Goal: Task Accomplishment & Management: Complete application form

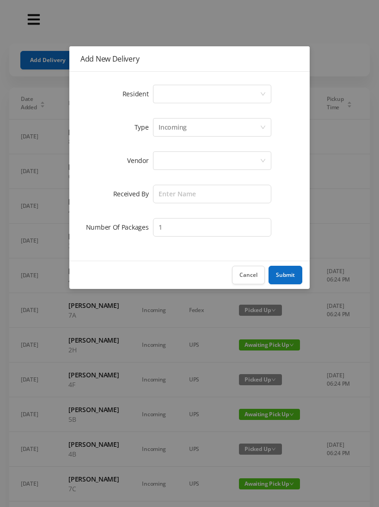
click at [170, 87] on div "Select a person" at bounding box center [209, 94] width 101 height 18
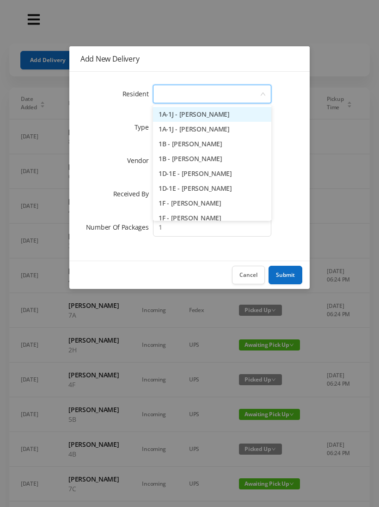
type input "8"
click at [221, 179] on li "8C - [PERSON_NAME]" at bounding box center [212, 173] width 118 height 15
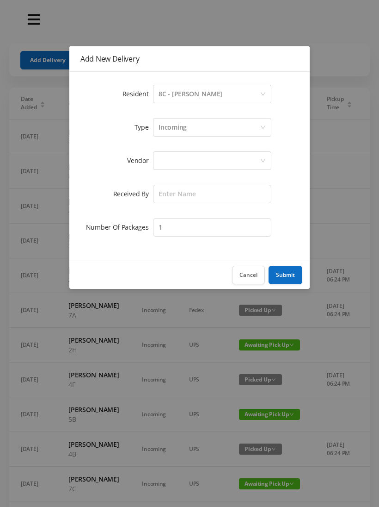
click at [173, 156] on div at bounding box center [209, 161] width 101 height 18
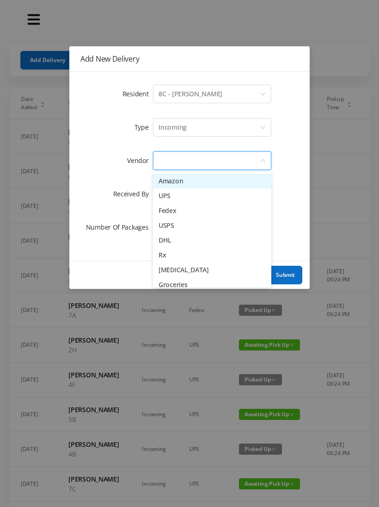
click at [189, 180] on li "Amazon" at bounding box center [212, 181] width 118 height 15
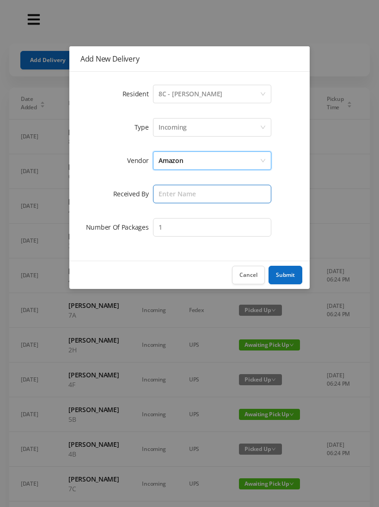
click at [170, 193] on input "text" at bounding box center [212, 194] width 118 height 19
type input "[PERSON_NAME]"
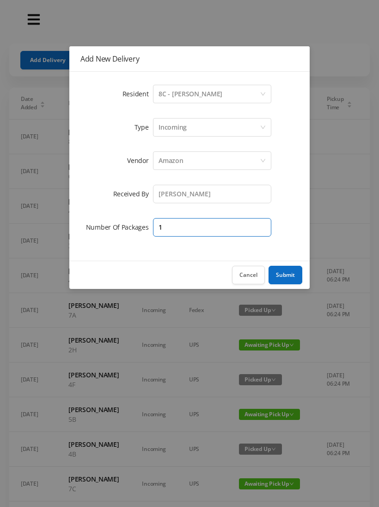
click at [173, 226] on input "1" at bounding box center [212, 227] width 118 height 19
type input "4"
click at [290, 269] on button "Submit" at bounding box center [286, 275] width 34 height 19
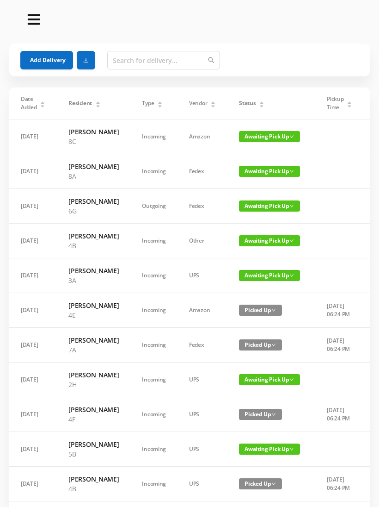
click at [47, 43] on section "Add Delivery Date Added Resident Type Vendor Status Pickup Time Received By Pac…" at bounding box center [189, 441] width 379 height 883
click at [53, 59] on button "Add Delivery" at bounding box center [46, 60] width 53 height 19
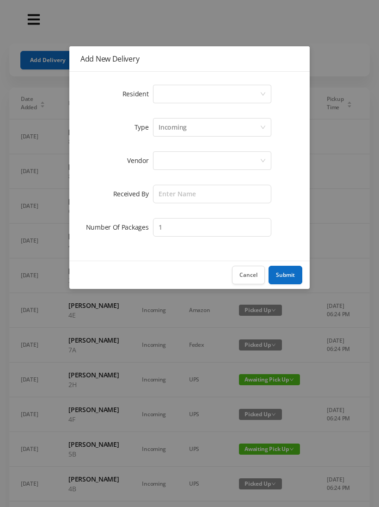
click at [175, 89] on div "Select a person" at bounding box center [209, 94] width 101 height 18
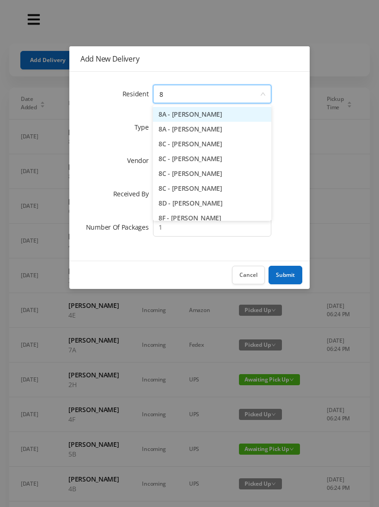
type input "8h"
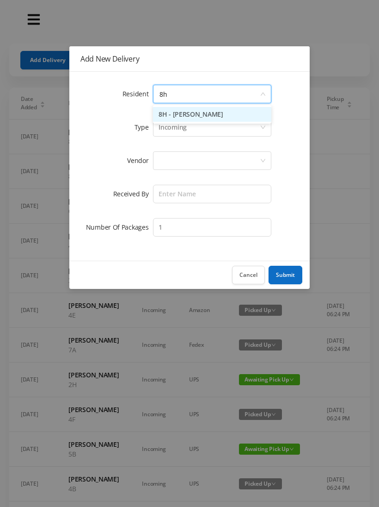
click at [206, 108] on li "8H - [PERSON_NAME]" at bounding box center [212, 114] width 118 height 15
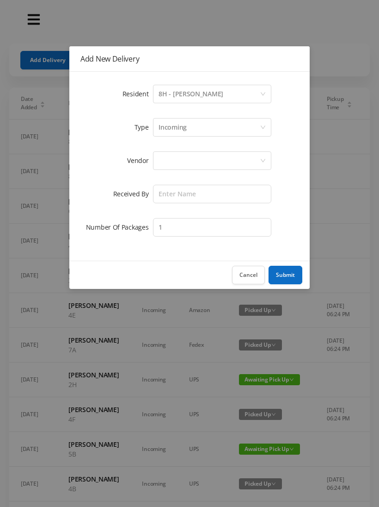
click at [173, 155] on div at bounding box center [209, 161] width 101 height 18
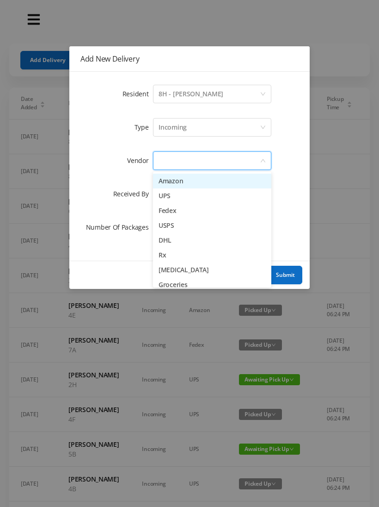
click at [193, 181] on li "Amazon" at bounding box center [212, 181] width 118 height 15
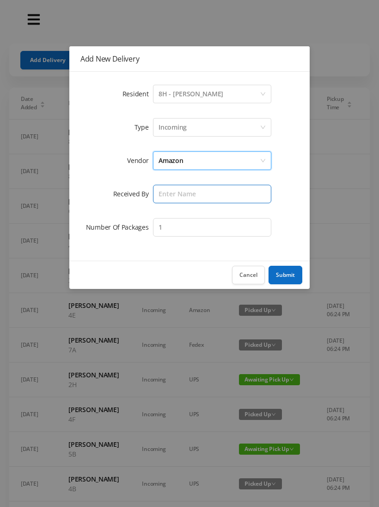
click at [166, 186] on input "text" at bounding box center [212, 194] width 118 height 19
type input "[PERSON_NAME]"
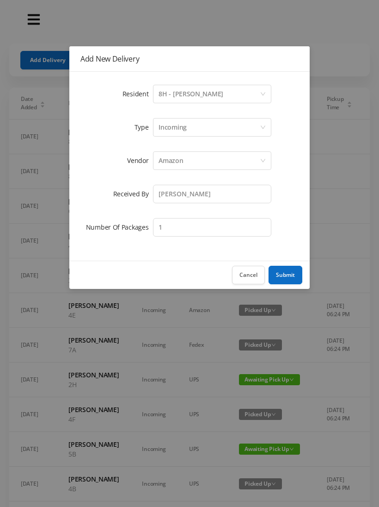
click at [285, 276] on button "Submit" at bounding box center [286, 275] width 34 height 19
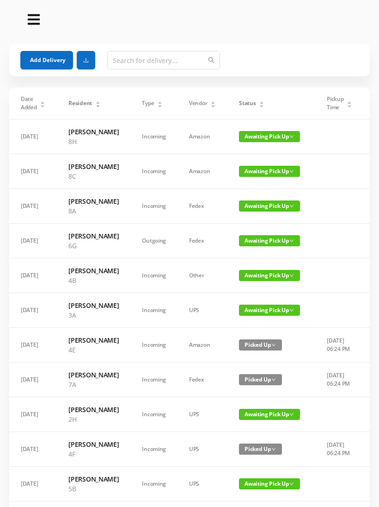
click at [63, 59] on button "Add Delivery" at bounding box center [46, 60] width 53 height 19
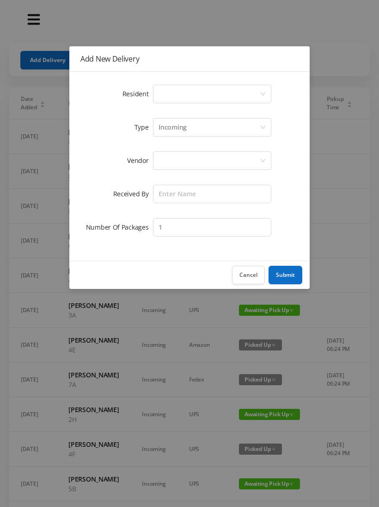
click at [181, 90] on div "Select a person" at bounding box center [209, 94] width 101 height 18
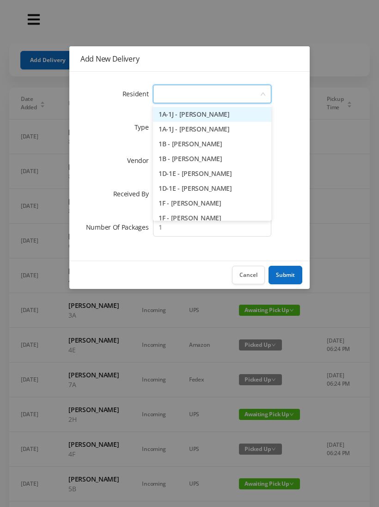
type input "2"
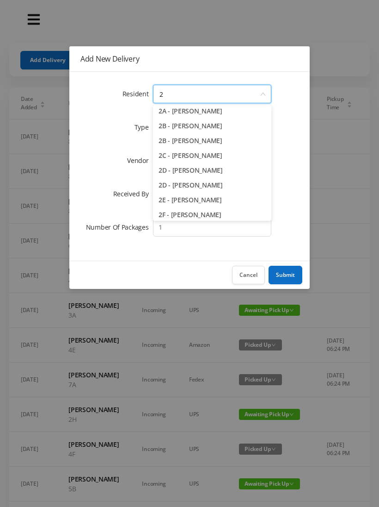
scroll to position [19, 0]
click at [204, 203] on li "2E - [PERSON_NAME]" at bounding box center [212, 199] width 118 height 15
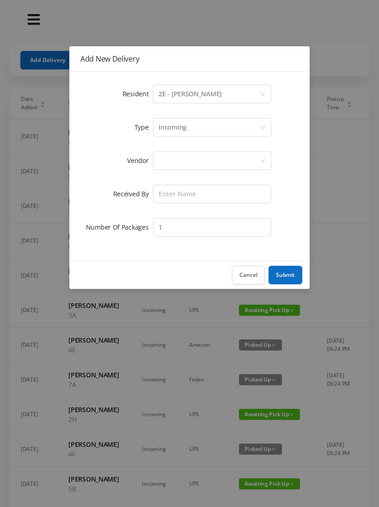
click at [167, 159] on div at bounding box center [209, 161] width 101 height 18
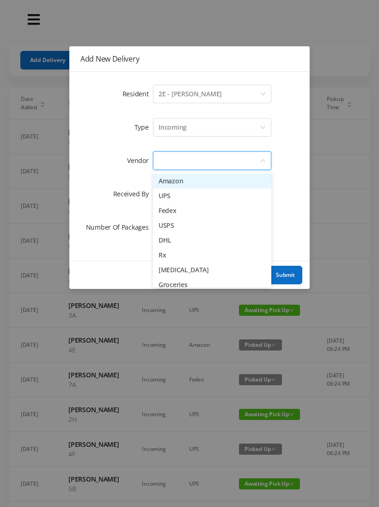
click at [205, 180] on li "Amazon" at bounding box center [212, 181] width 118 height 15
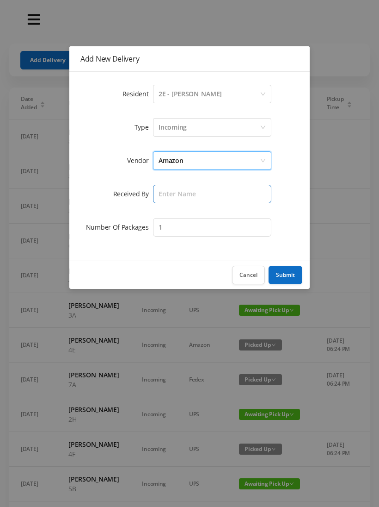
click at [171, 198] on input "text" at bounding box center [212, 194] width 118 height 19
type input "[PERSON_NAME]"
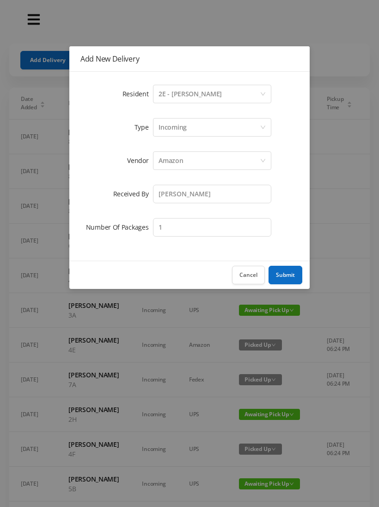
click at [299, 273] on button "Submit" at bounding box center [286, 275] width 34 height 19
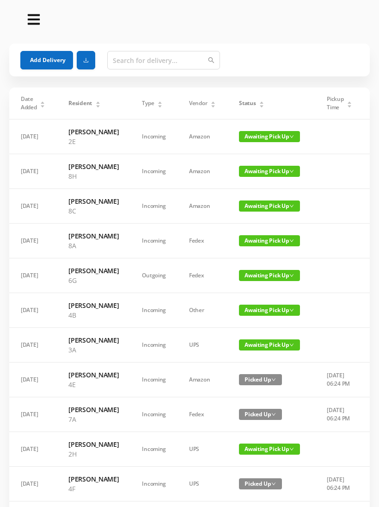
click at [50, 62] on button "Add Delivery" at bounding box center [46, 60] width 53 height 19
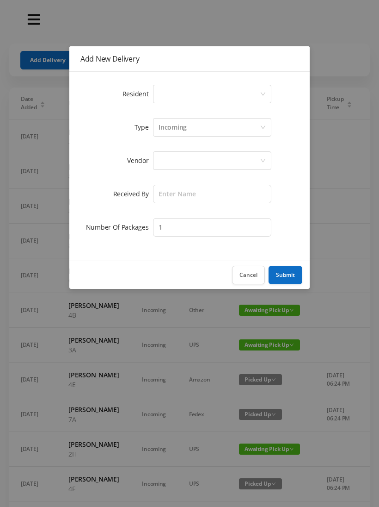
click at [172, 89] on div "Select a person" at bounding box center [209, 94] width 101 height 18
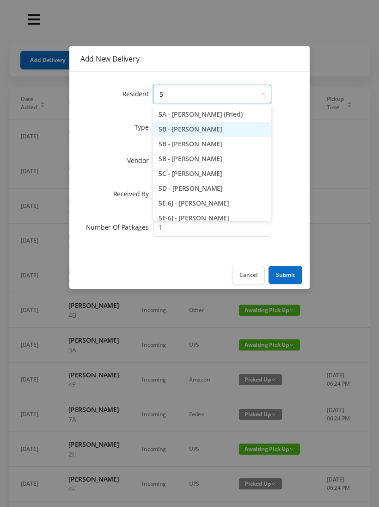
click at [194, 129] on li "5B - [PERSON_NAME]" at bounding box center [212, 129] width 118 height 15
type input "5"
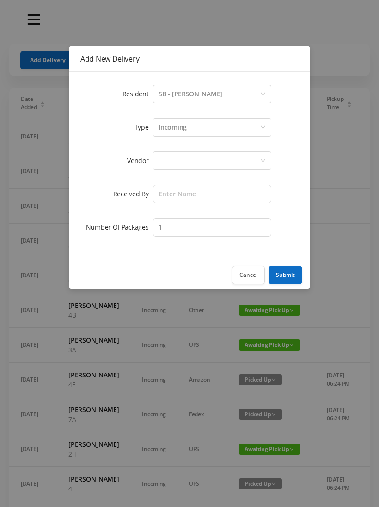
click at [194, 94] on div "5B - [PERSON_NAME]" at bounding box center [191, 94] width 64 height 18
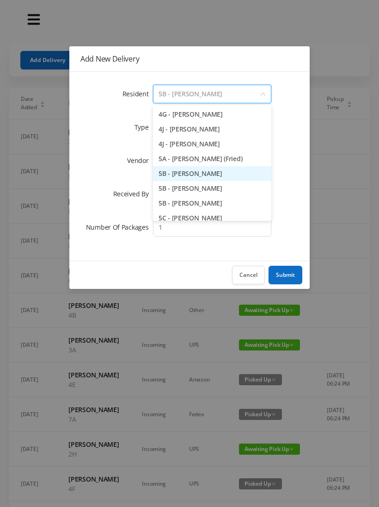
scroll to position [683, 0]
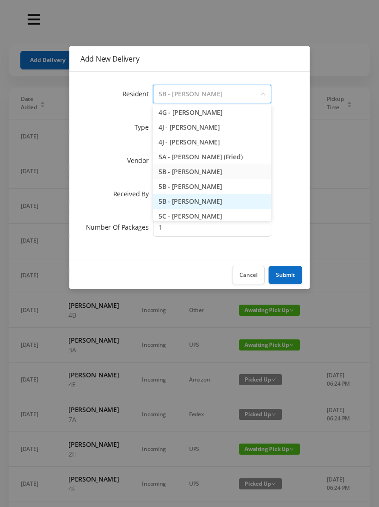
click at [208, 204] on li "5B - [PERSON_NAME]" at bounding box center [212, 201] width 118 height 15
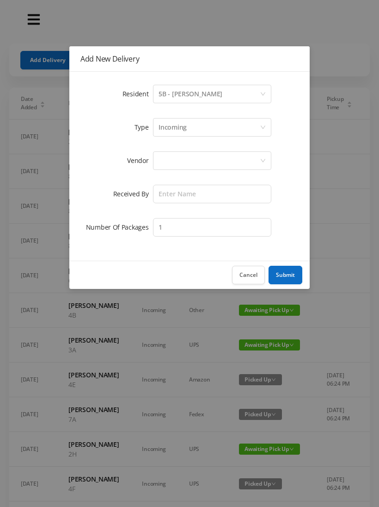
click at [169, 158] on div at bounding box center [209, 161] width 101 height 18
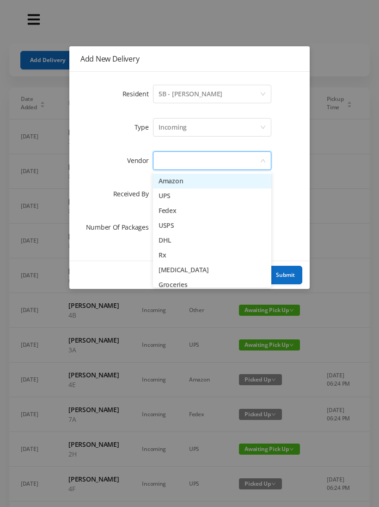
click at [210, 180] on li "Amazon" at bounding box center [212, 181] width 118 height 15
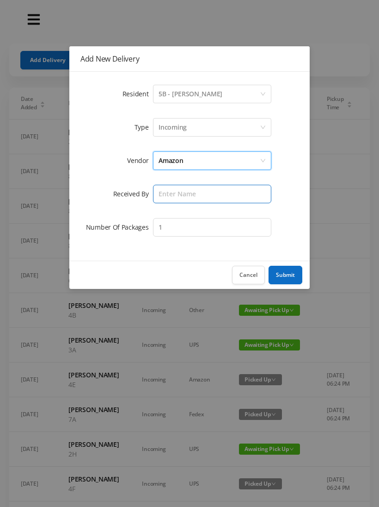
click at [170, 194] on input "text" at bounding box center [212, 194] width 118 height 19
type input "[PERSON_NAME]"
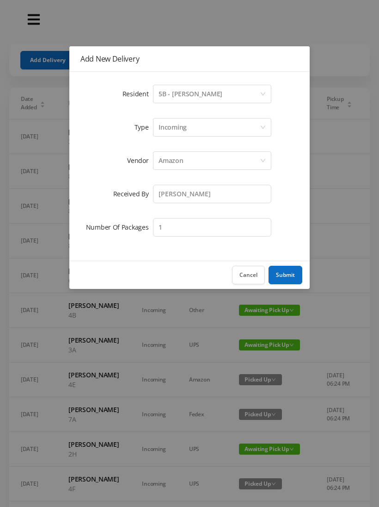
click at [289, 277] on button "Submit" at bounding box center [286, 275] width 34 height 19
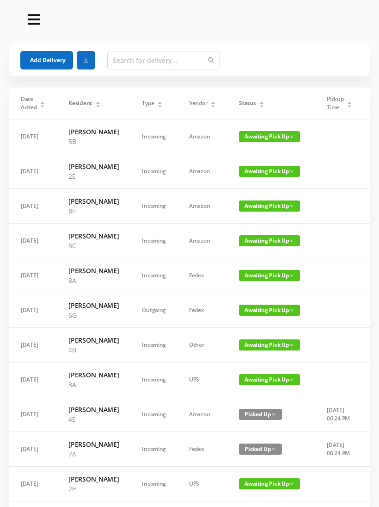
click at [51, 60] on button "Add Delivery" at bounding box center [46, 60] width 53 height 19
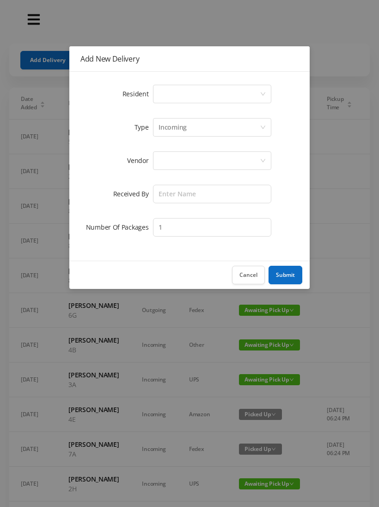
click at [170, 92] on div "Select a person" at bounding box center [209, 94] width 101 height 18
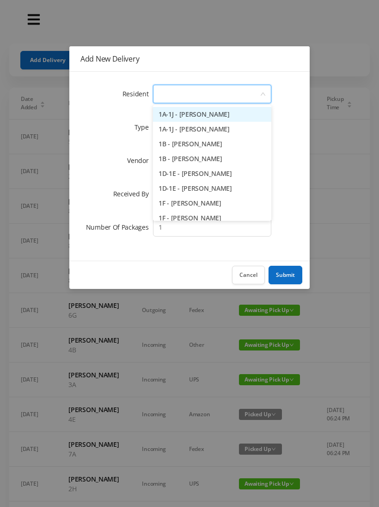
type input "6"
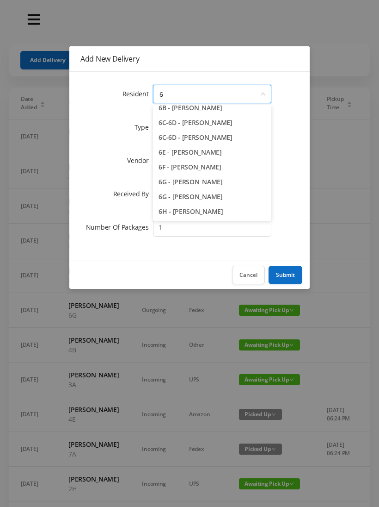
scroll to position [66, 0]
click at [206, 181] on li "6G - [PERSON_NAME]" at bounding box center [212, 181] width 118 height 15
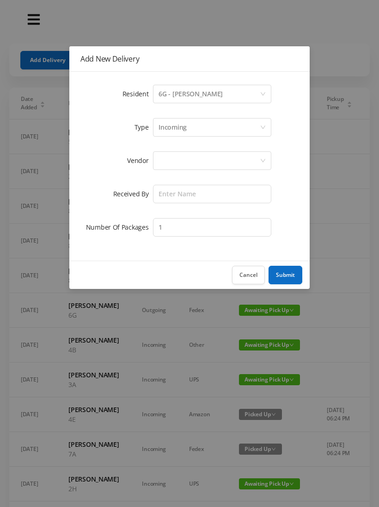
click at [178, 154] on div at bounding box center [209, 161] width 101 height 18
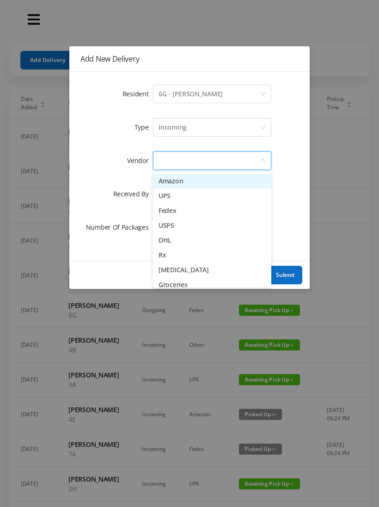
click at [202, 183] on li "Amazon" at bounding box center [212, 181] width 118 height 15
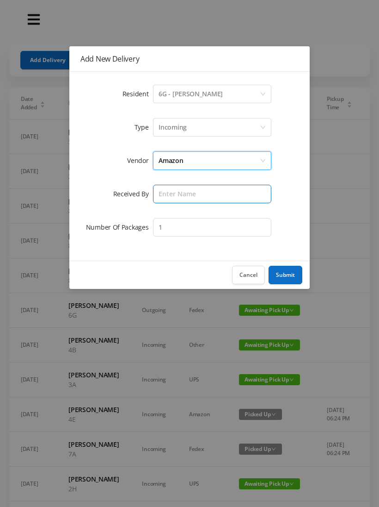
click at [169, 196] on input "text" at bounding box center [212, 194] width 118 height 19
type input "[PERSON_NAME]"
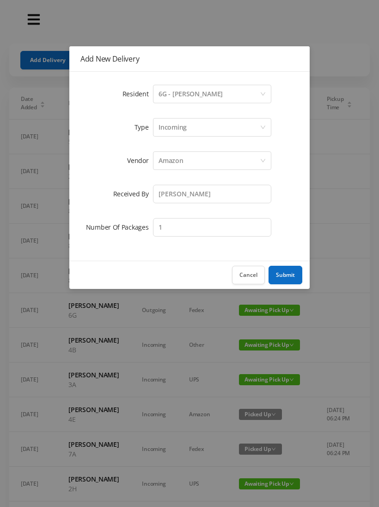
click at [288, 276] on button "Submit" at bounding box center [286, 275] width 34 height 19
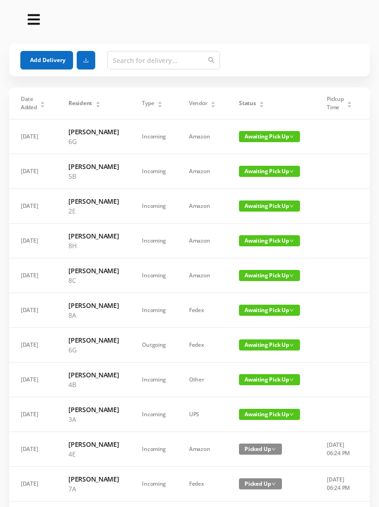
click at [44, 59] on button "Add Delivery" at bounding box center [46, 60] width 53 height 19
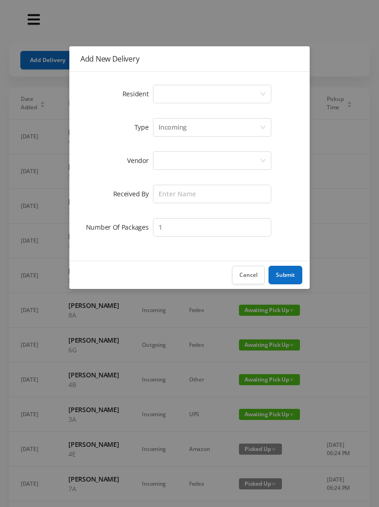
click at [171, 92] on div "Select a person" at bounding box center [209, 94] width 101 height 18
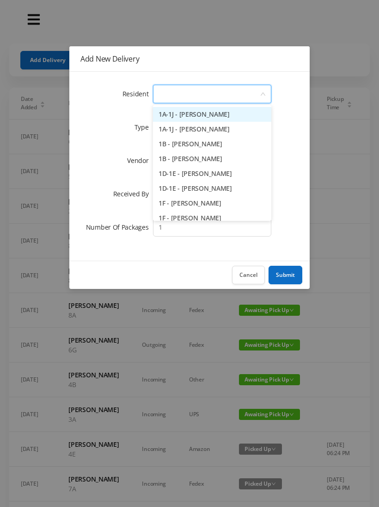
type input "4"
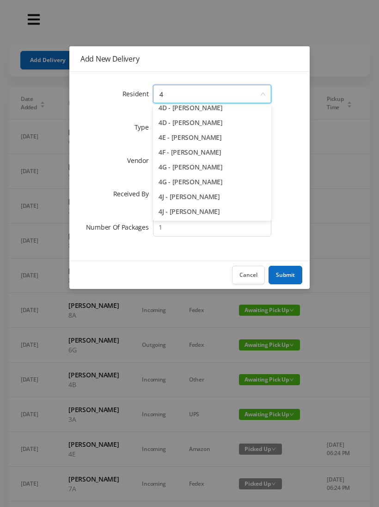
scroll to position [110, 0]
click at [195, 138] on li "4E - [PERSON_NAME]" at bounding box center [212, 137] width 118 height 15
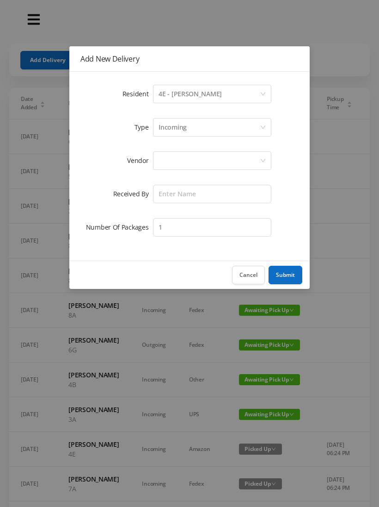
click at [177, 157] on div at bounding box center [209, 161] width 101 height 18
click at [167, 160] on div at bounding box center [209, 161] width 101 height 18
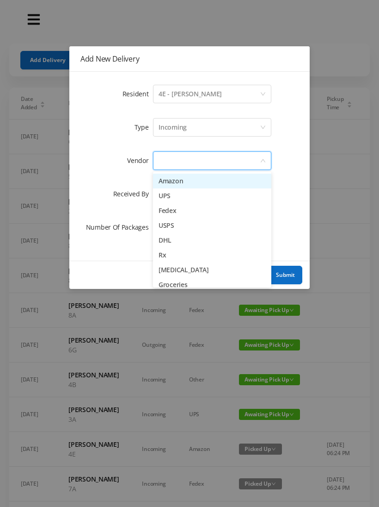
click at [199, 185] on li "Amazon" at bounding box center [212, 181] width 118 height 15
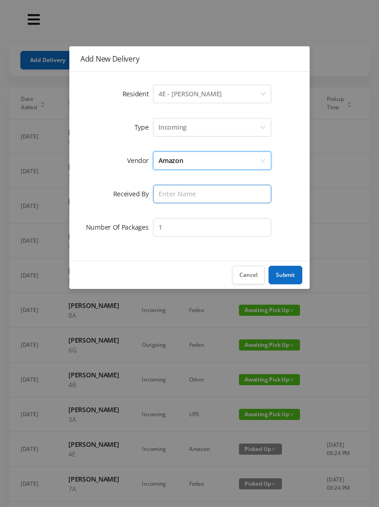
click at [174, 192] on input "text" at bounding box center [212, 194] width 118 height 19
type input "[PERSON_NAME]"
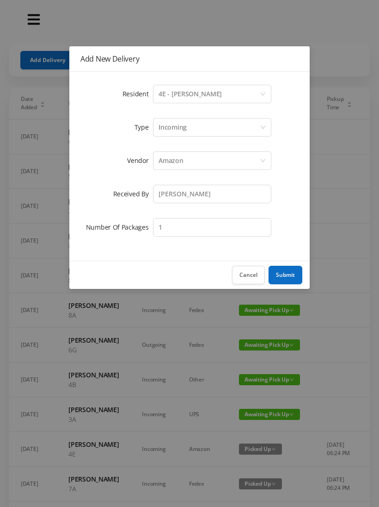
click at [287, 268] on button "Submit" at bounding box center [286, 275] width 34 height 19
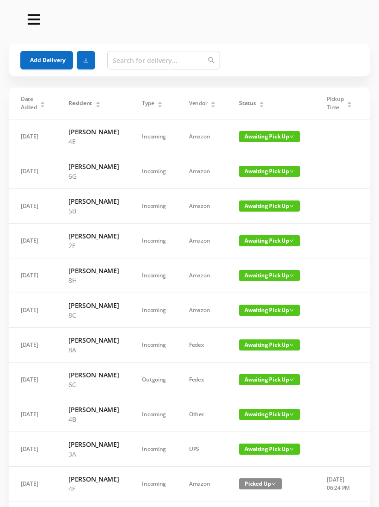
click at [52, 59] on button "Add Delivery" at bounding box center [46, 60] width 53 height 19
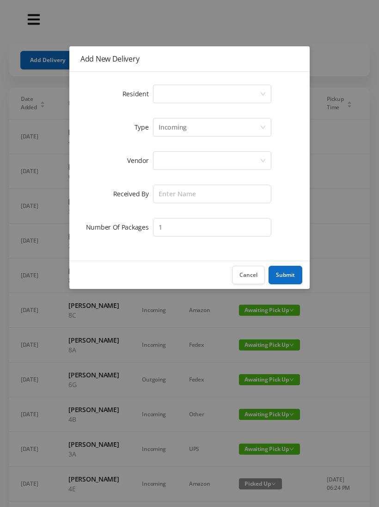
click at [166, 93] on div "Select a person" at bounding box center [209, 94] width 101 height 18
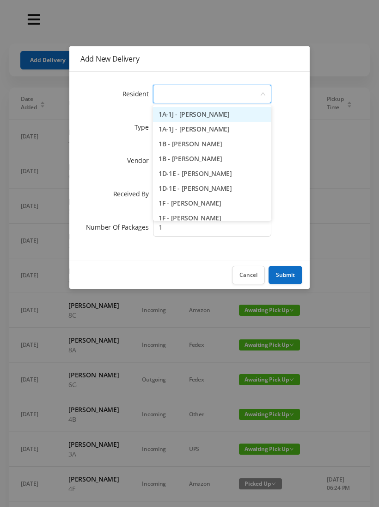
type input "2"
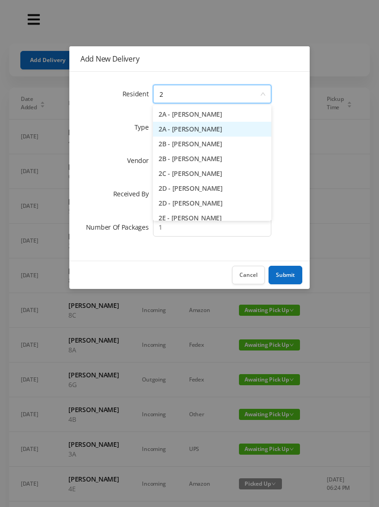
click at [208, 126] on li "2A - [PERSON_NAME]" at bounding box center [212, 129] width 118 height 15
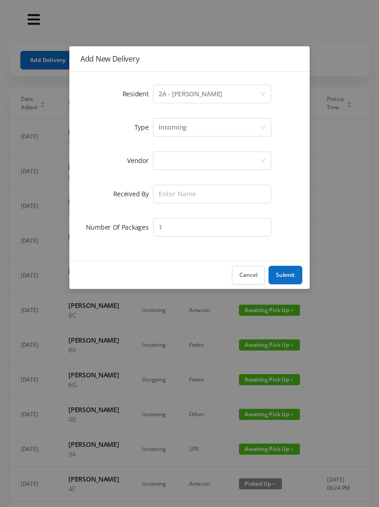
click at [169, 165] on div at bounding box center [209, 161] width 101 height 18
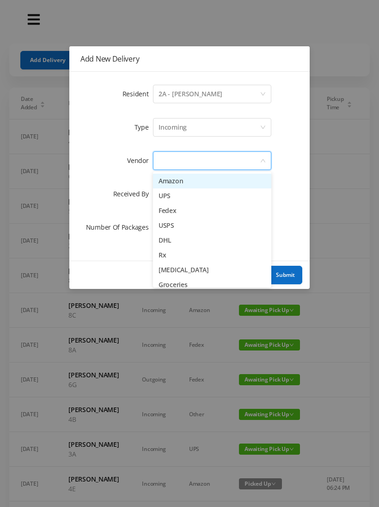
click at [197, 180] on li "Amazon" at bounding box center [212, 181] width 118 height 15
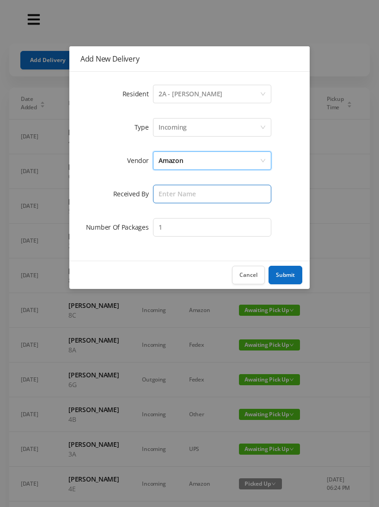
click at [173, 195] on input "text" at bounding box center [212, 194] width 118 height 19
type input "[PERSON_NAME]"
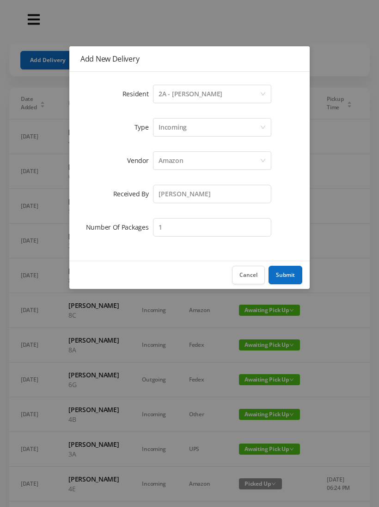
click at [290, 274] on button "Submit" at bounding box center [286, 275] width 34 height 19
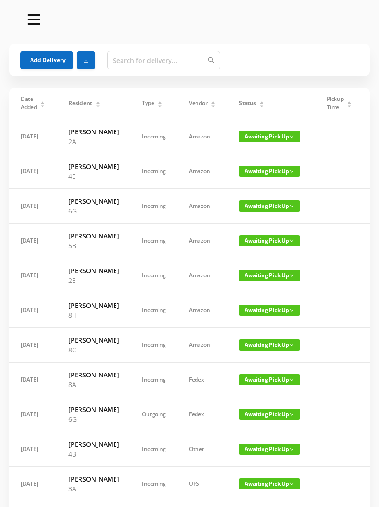
click at [2, 41] on section "Add Delivery Date Added Resident Type Vendor Status Pickup Time Received By Pac…" at bounding box center [189, 441] width 379 height 883
click at [48, 59] on button "Add Delivery" at bounding box center [46, 60] width 53 height 19
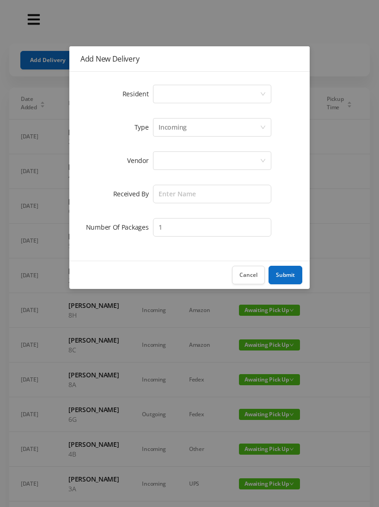
click at [171, 102] on div "Select a person" at bounding box center [209, 94] width 101 height 18
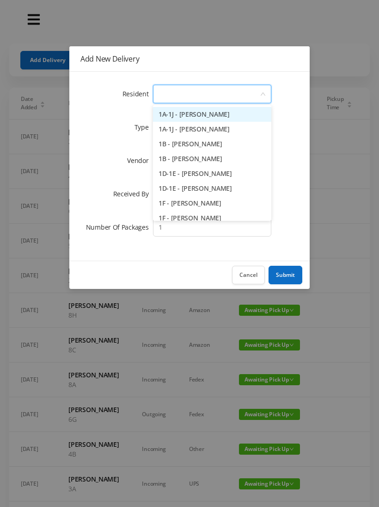
type input "6"
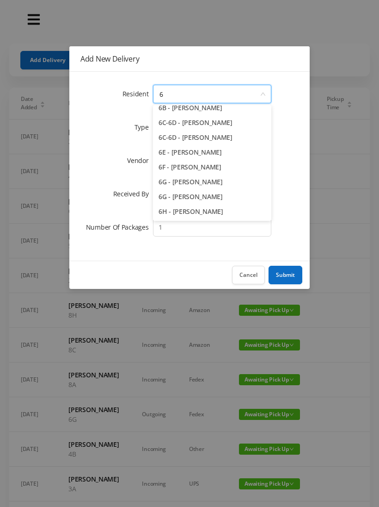
scroll to position [66, 0]
click at [205, 212] on li "6H - [PERSON_NAME]" at bounding box center [212, 211] width 118 height 15
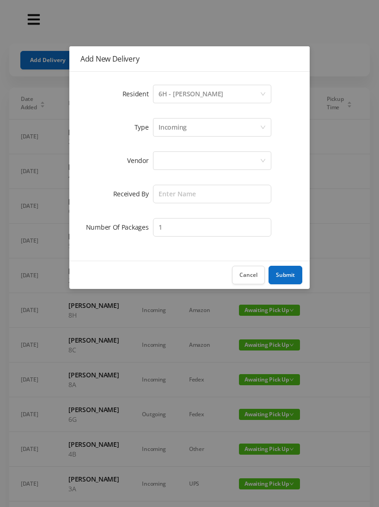
click at [166, 165] on div at bounding box center [209, 161] width 101 height 18
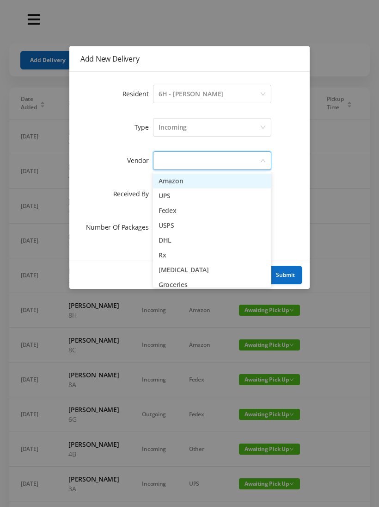
click at [197, 183] on li "Amazon" at bounding box center [212, 181] width 118 height 15
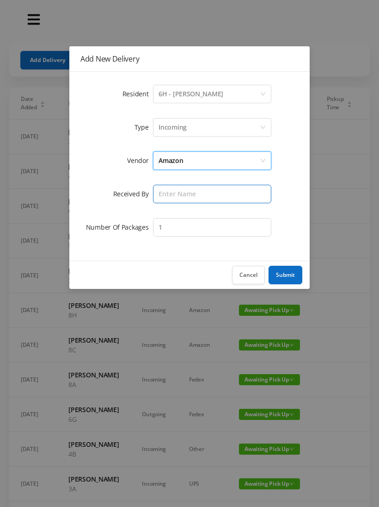
click at [169, 198] on input "text" at bounding box center [212, 194] width 118 height 19
type input "[PERSON_NAME]"
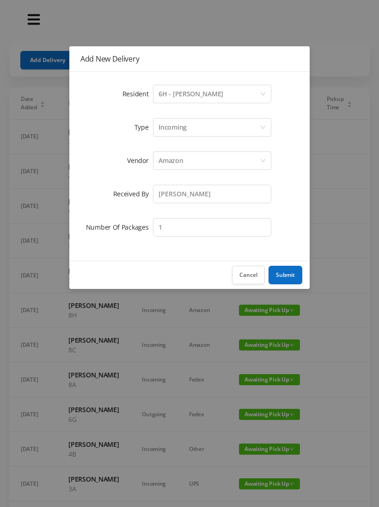
click at [293, 268] on button "Submit" at bounding box center [286, 275] width 34 height 19
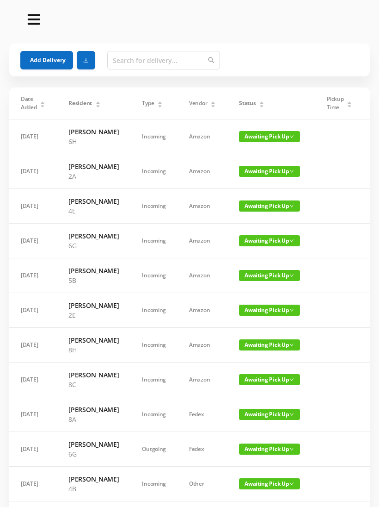
click at [41, 60] on button "Add Delivery" at bounding box center [46, 60] width 53 height 19
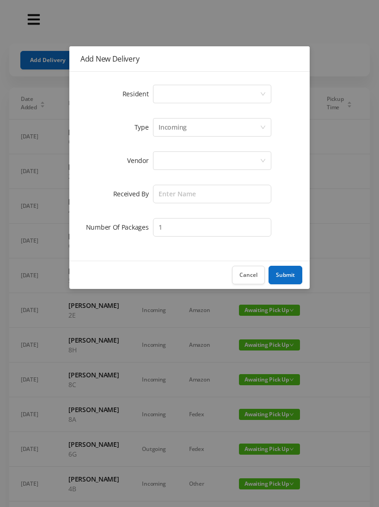
click at [170, 93] on div "Select a person" at bounding box center [209, 94] width 101 height 18
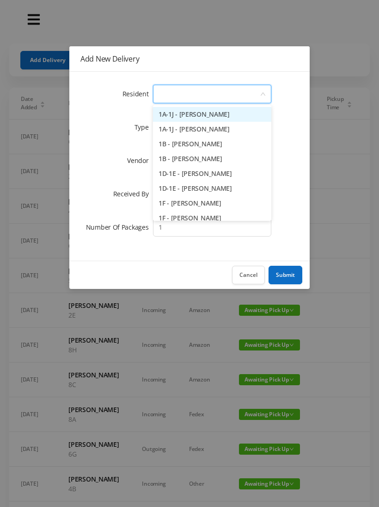
type input "7"
click at [199, 126] on li "7A - [PERSON_NAME]" at bounding box center [212, 129] width 118 height 15
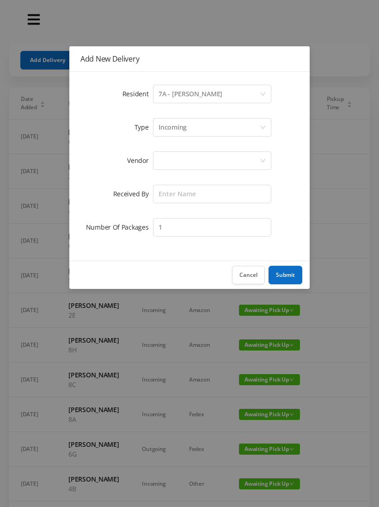
click at [170, 162] on div at bounding box center [209, 161] width 101 height 18
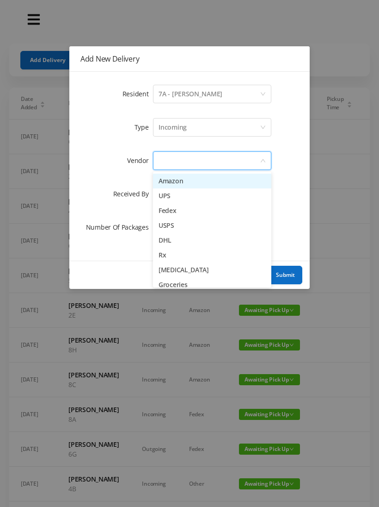
click at [194, 182] on li "Amazon" at bounding box center [212, 181] width 118 height 15
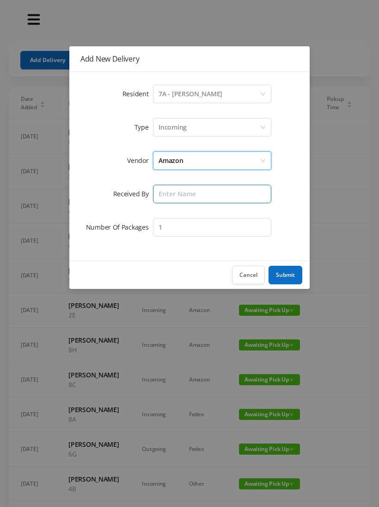
click at [170, 196] on input "text" at bounding box center [212, 194] width 118 height 19
type input "[PERSON_NAME]"
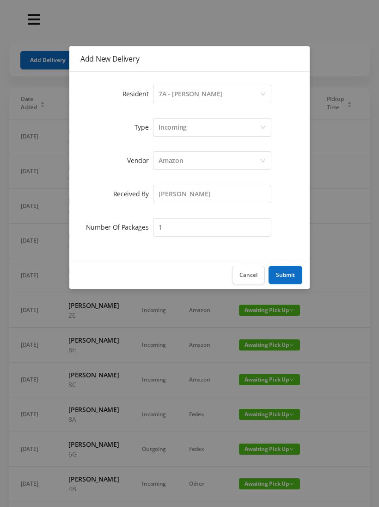
click at [293, 272] on button "Submit" at bounding box center [286, 275] width 34 height 19
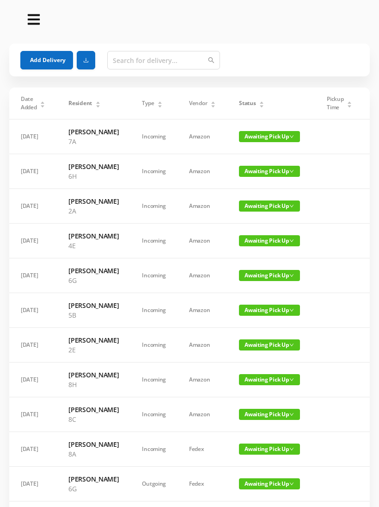
scroll to position [0, 0]
click at [50, 59] on button "Add Delivery" at bounding box center [46, 60] width 53 height 19
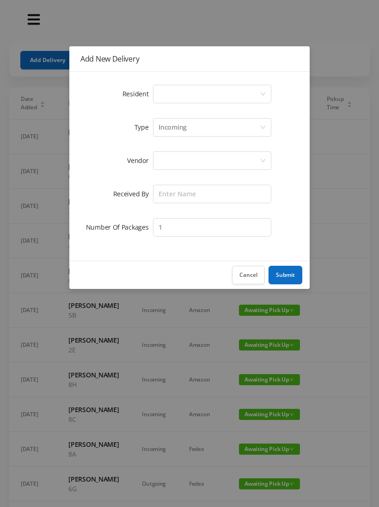
click at [168, 99] on div "Select a person" at bounding box center [209, 94] width 101 height 18
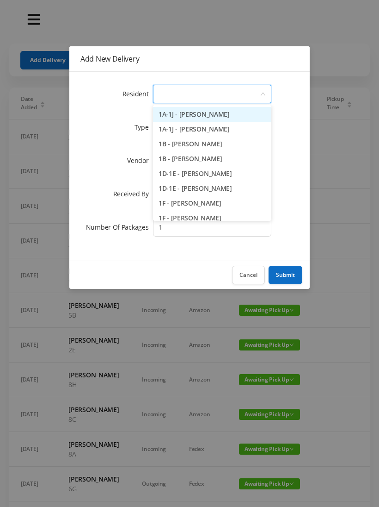
type input "2"
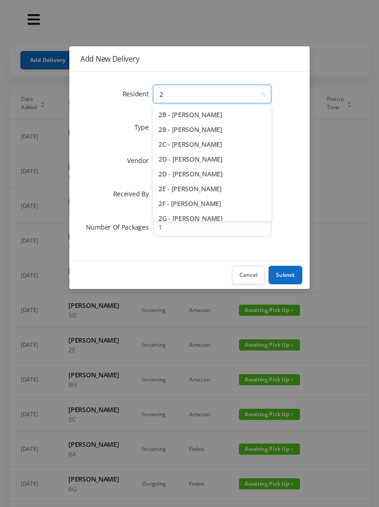
scroll to position [36, 0]
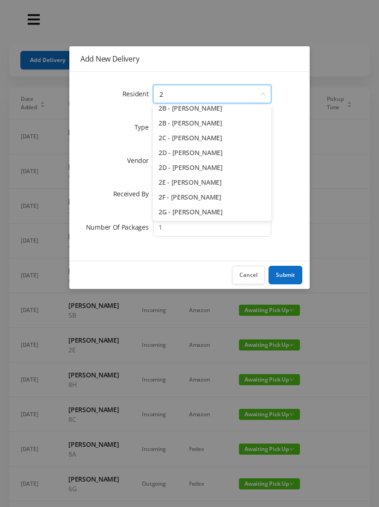
click at [196, 185] on li "2E - [PERSON_NAME]" at bounding box center [212, 182] width 118 height 15
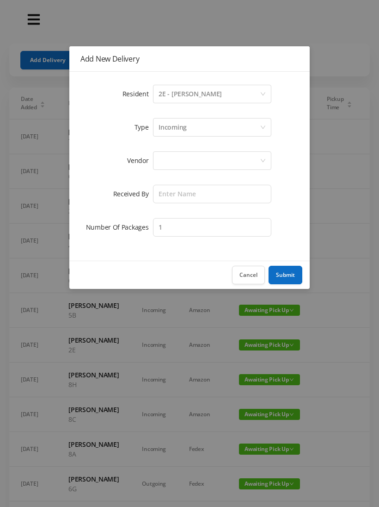
click at [171, 164] on div at bounding box center [209, 161] width 101 height 18
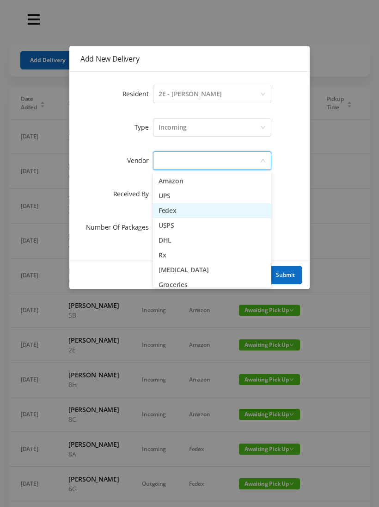
click at [184, 212] on li "Fedex" at bounding box center [212, 210] width 118 height 15
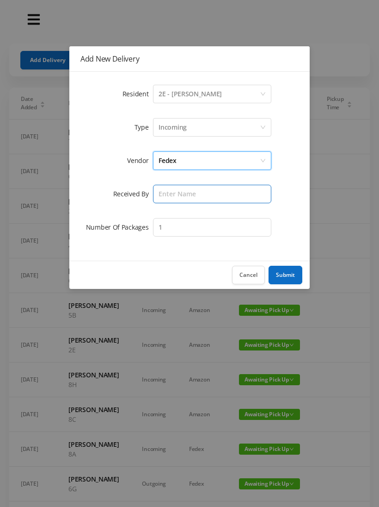
click at [170, 202] on input "text" at bounding box center [212, 194] width 118 height 19
type input "[PERSON_NAME]"
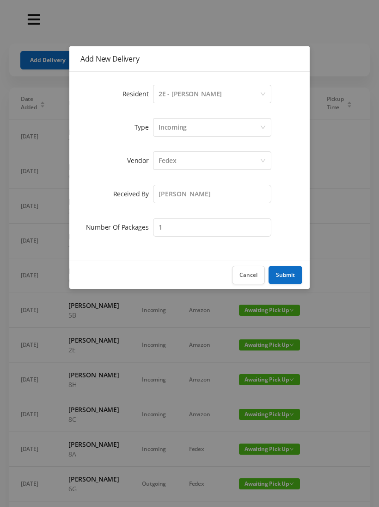
click at [292, 273] on button "Submit" at bounding box center [286, 275] width 34 height 19
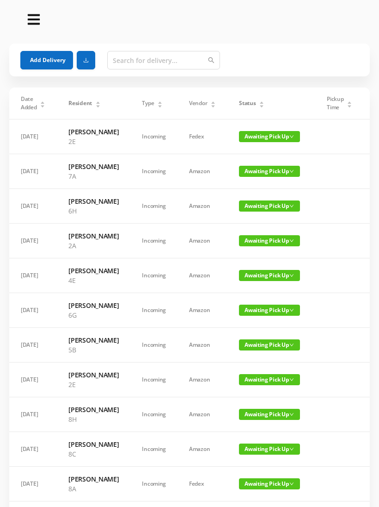
click at [46, 63] on button "Add Delivery" at bounding box center [46, 60] width 53 height 19
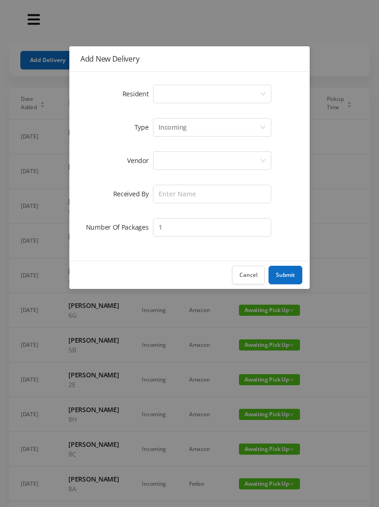
click at [172, 99] on div "Select a person" at bounding box center [209, 94] width 101 height 18
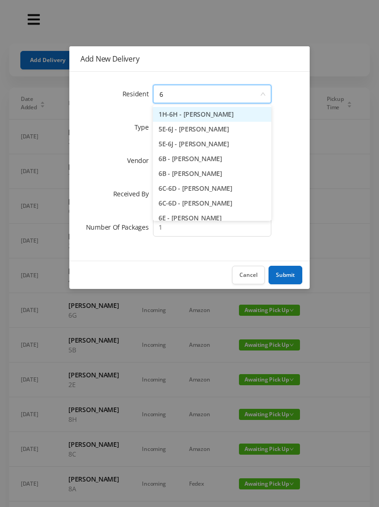
type input "6c"
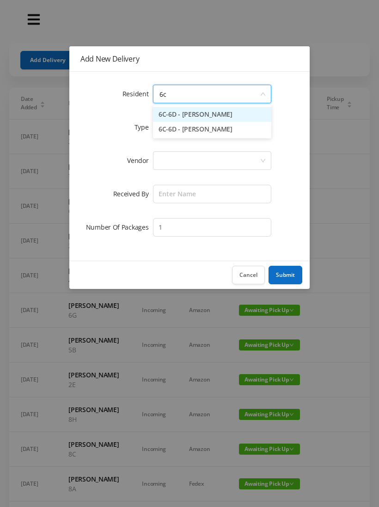
click at [196, 115] on li "6C-6D - [PERSON_NAME]" at bounding box center [212, 114] width 118 height 15
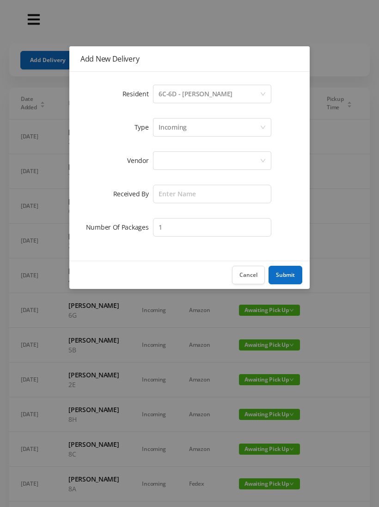
click at [165, 163] on div at bounding box center [209, 161] width 101 height 18
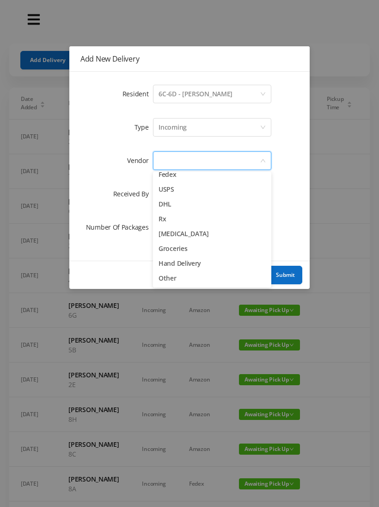
scroll to position [36, 0]
click at [189, 168] on div at bounding box center [209, 161] width 101 height 18
click at [178, 179] on li "Fedex" at bounding box center [212, 179] width 118 height 15
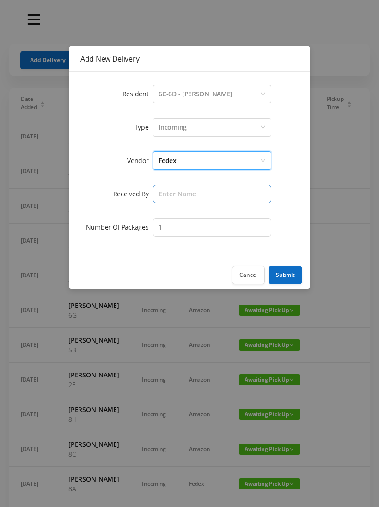
click at [173, 197] on input "text" at bounding box center [212, 194] width 118 height 19
type input "[PERSON_NAME]"
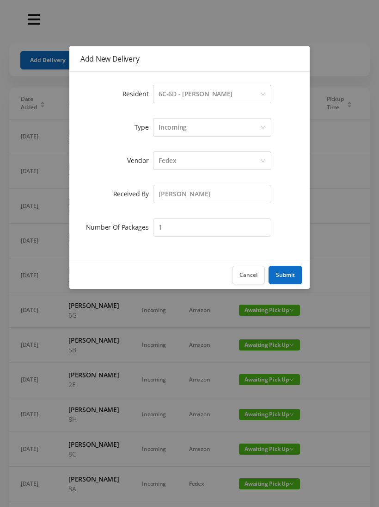
click at [288, 279] on button "Submit" at bounding box center [286, 275] width 34 height 19
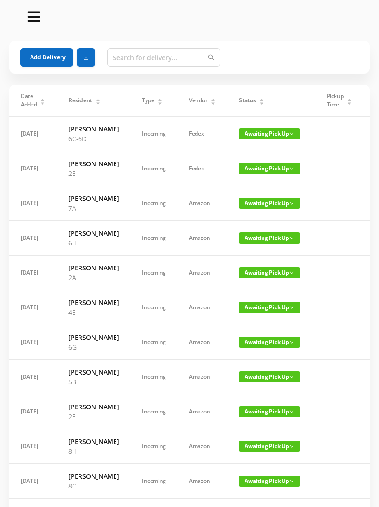
scroll to position [0, 0]
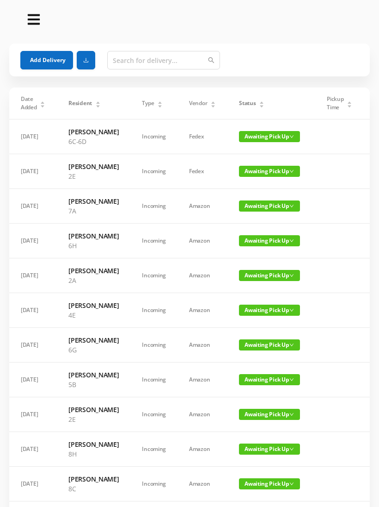
click at [37, 64] on button "Add Delivery" at bounding box center [46, 60] width 53 height 19
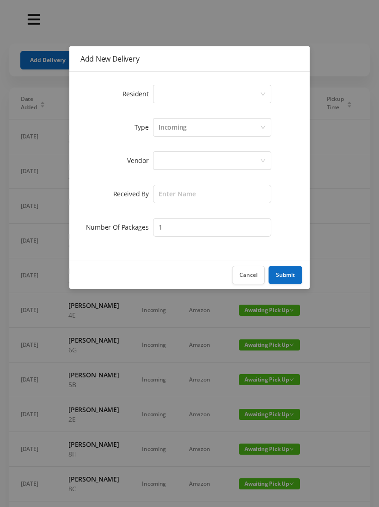
click at [161, 91] on div "Select a person" at bounding box center [209, 94] width 101 height 18
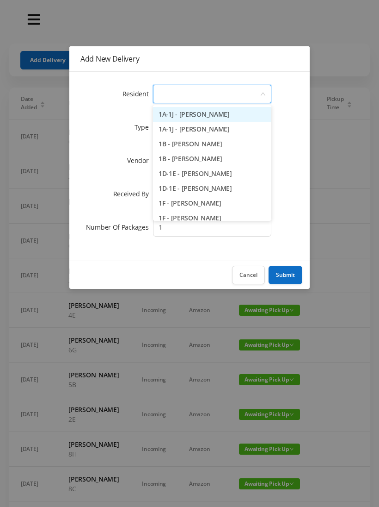
type input "3"
click at [174, 142] on li "3B - [PERSON_NAME]" at bounding box center [212, 144] width 118 height 15
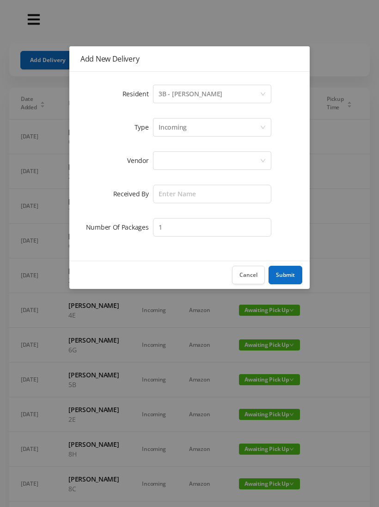
click at [159, 154] on div at bounding box center [209, 161] width 101 height 18
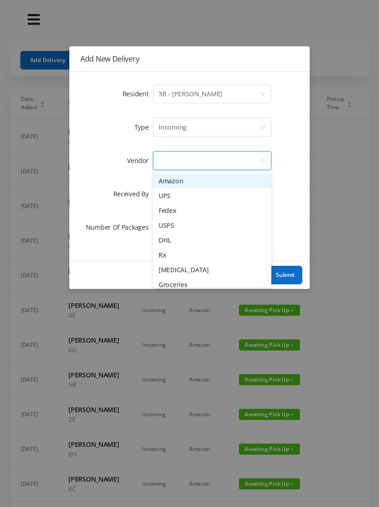
click at [168, 177] on li "Amazon" at bounding box center [212, 181] width 118 height 15
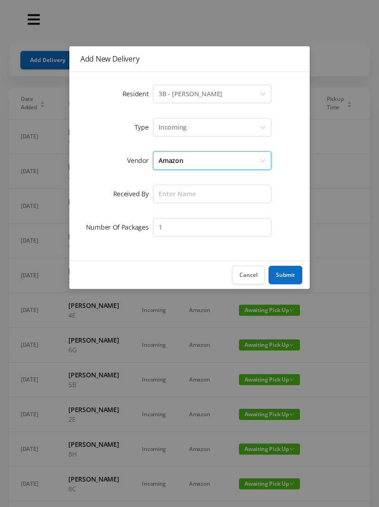
click at [169, 157] on div "Amazon" at bounding box center [171, 161] width 25 height 18
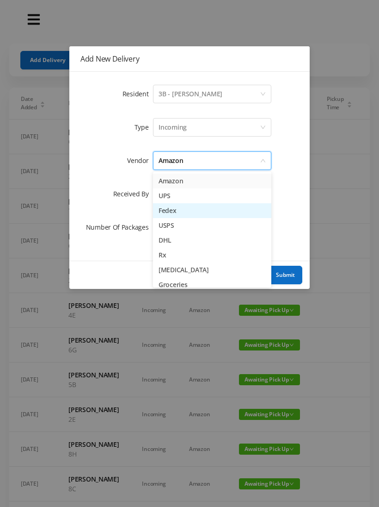
click at [160, 213] on li "Fedex" at bounding box center [212, 210] width 118 height 15
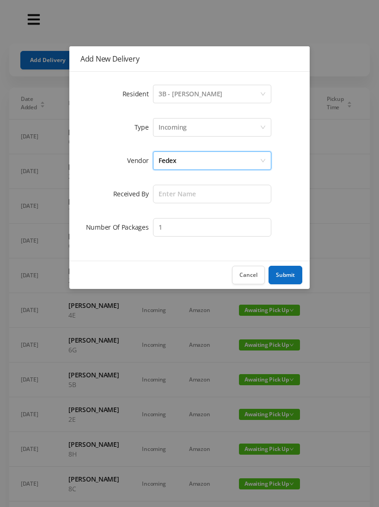
click at [166, 159] on div "Fedex" at bounding box center [168, 161] width 18 height 18
click at [161, 154] on div "Fedex" at bounding box center [168, 161] width 18 height 18
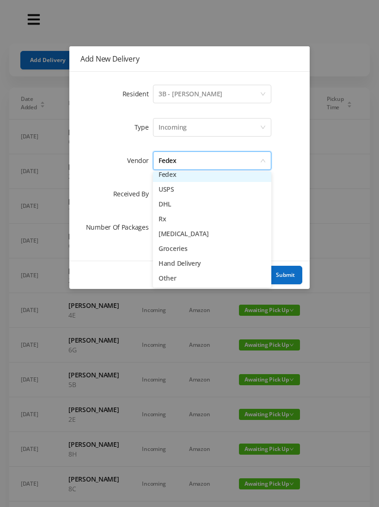
scroll to position [36, 0]
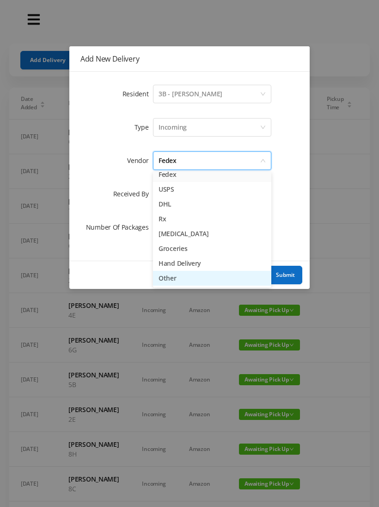
click at [165, 276] on li "Other" at bounding box center [212, 278] width 118 height 15
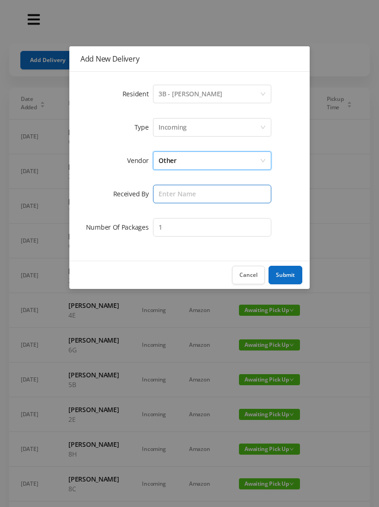
click at [165, 191] on input "text" at bounding box center [212, 194] width 118 height 19
type input "[PERSON_NAME]"
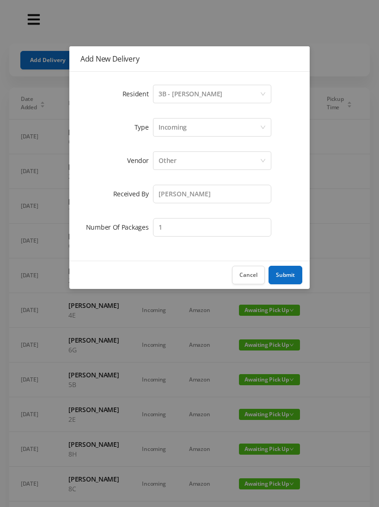
click at [293, 276] on button "Submit" at bounding box center [286, 275] width 34 height 19
